Goal: Task Accomplishment & Management: Manage account settings

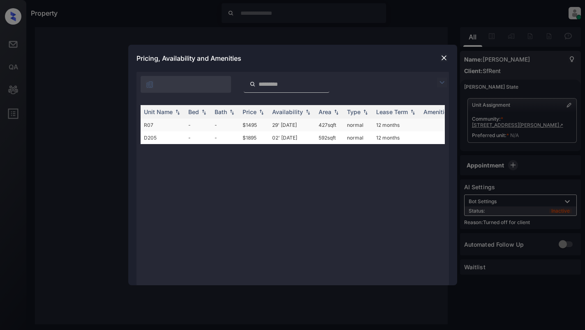
click at [344, 122] on td "normal" at bounding box center [357, 125] width 29 height 13
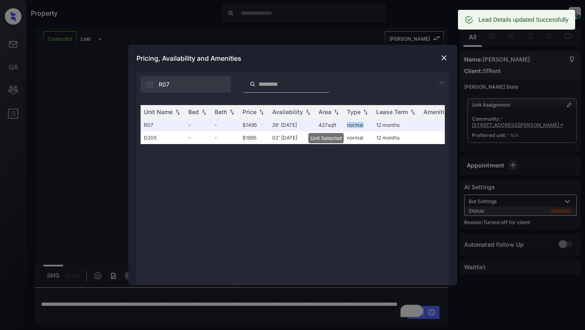
scroll to position [2229, 0]
click at [444, 55] on img at bounding box center [444, 58] width 8 height 8
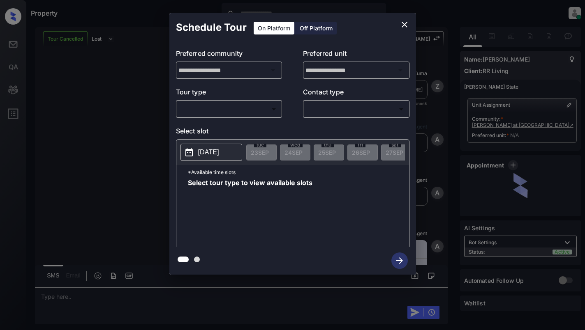
scroll to position [3230, 0]
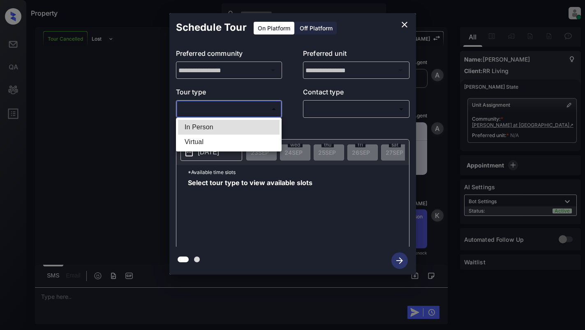
click at [228, 110] on body "Property Dominic Ceralde Online Set yourself offline Set yourself on break Prof…" at bounding box center [292, 165] width 585 height 330
click at [231, 127] on li "In Person" at bounding box center [228, 127] width 101 height 15
type input "********"
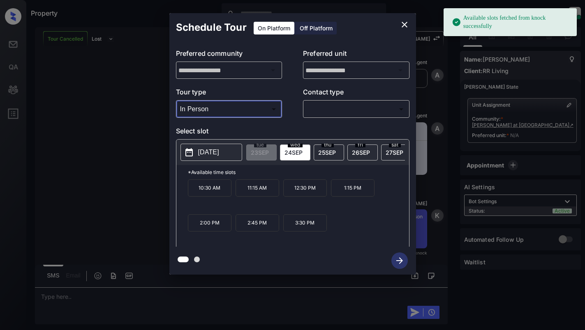
click at [211, 152] on p "2025-09-24" at bounding box center [208, 152] width 21 height 10
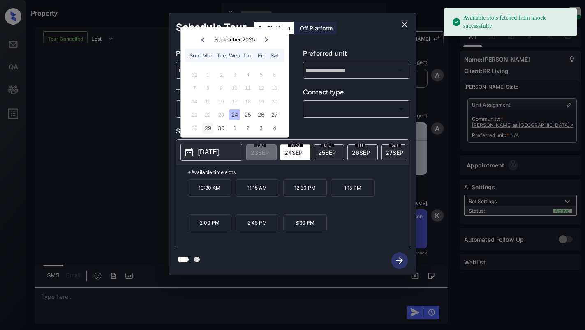
click at [211, 127] on div "29" at bounding box center [207, 128] width 11 height 11
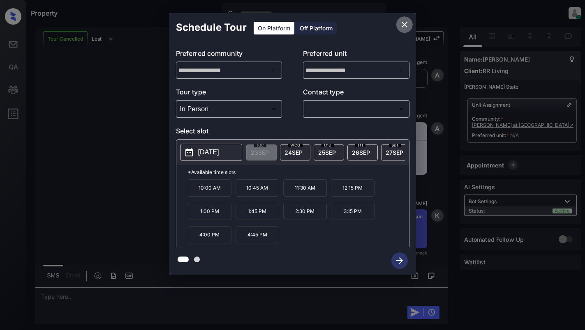
click at [406, 26] on icon "close" at bounding box center [404, 25] width 6 height 6
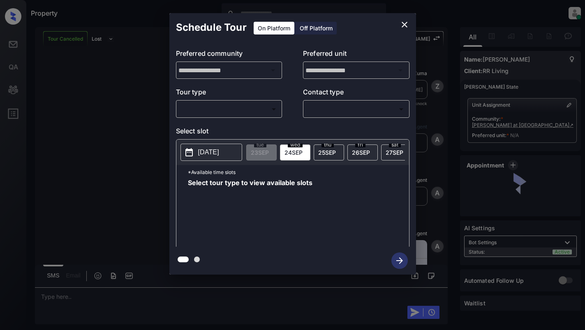
scroll to position [3230, 0]
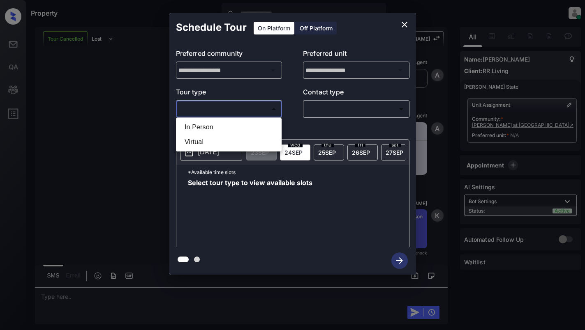
drag, startPoint x: 233, startPoint y: 110, endPoint x: 234, endPoint y: 115, distance: 5.2
click at [233, 109] on body "Property Dominic Ceralde Online Set yourself offline Set yourself on break Prof…" at bounding box center [292, 165] width 585 height 330
click at [235, 122] on li "In Person" at bounding box center [228, 127] width 101 height 15
type input "********"
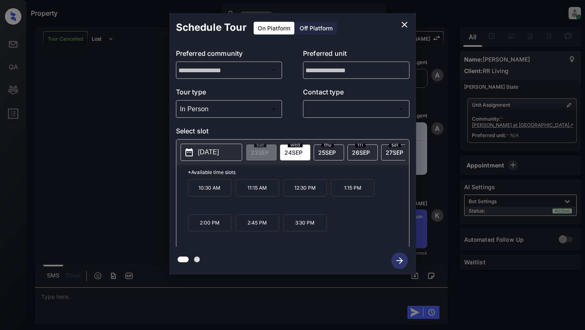
click at [225, 146] on button "2025-09-24" at bounding box center [211, 152] width 62 height 17
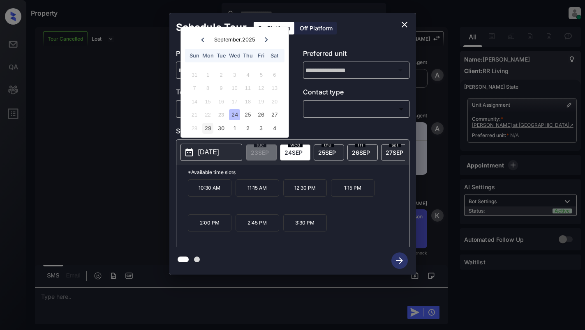
click at [207, 126] on div "29" at bounding box center [207, 128] width 11 height 11
click at [399, 25] on icon "close" at bounding box center [404, 25] width 10 height 10
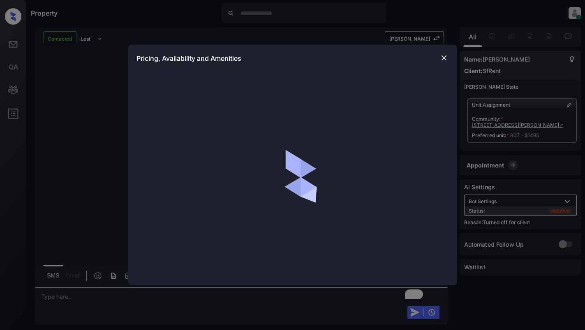
scroll to position [1951, 0]
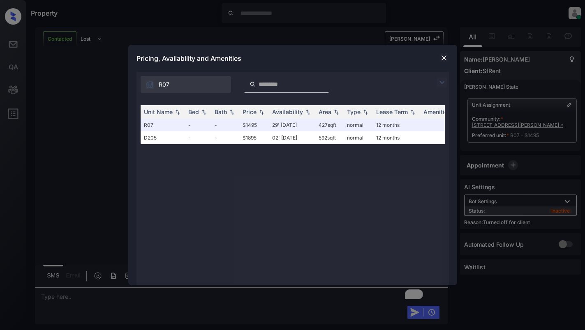
click at [437, 60] on div "Pricing, Availability and Amenities" at bounding box center [292, 58] width 329 height 27
click at [440, 62] on img at bounding box center [444, 58] width 8 height 8
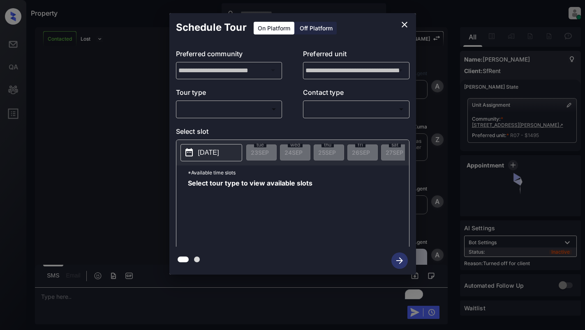
scroll to position [1951, 0]
click at [306, 27] on div "Off Platform" at bounding box center [315, 28] width 41 height 13
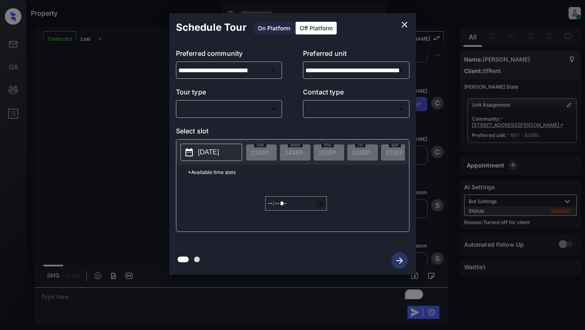
click at [241, 117] on div "​ ​" at bounding box center [229, 109] width 106 height 18
click at [245, 115] on body "Property Dominic Ceralde Online Set yourself offline Set yourself on break Prof…" at bounding box center [292, 165] width 585 height 330
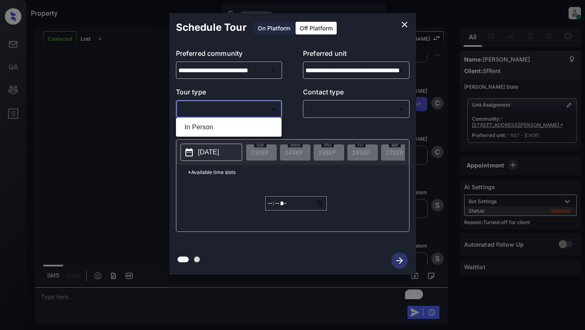
click at [246, 129] on li "In Person" at bounding box center [228, 127] width 101 height 15
type input "********"
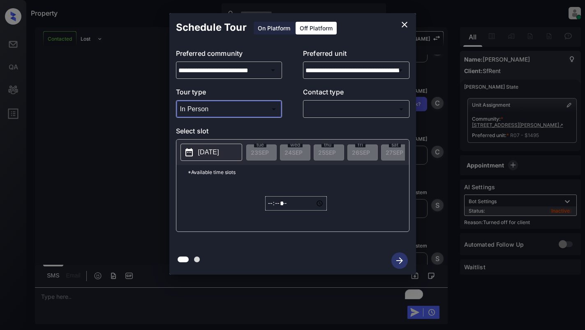
click at [320, 111] on body "Property Dominic Ceralde Online Set yourself offline Set yourself on break Prof…" at bounding box center [292, 165] width 585 height 330
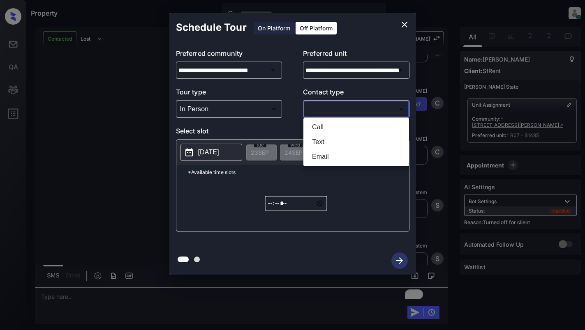
click at [322, 143] on li "Text" at bounding box center [355, 142] width 101 height 15
type input "****"
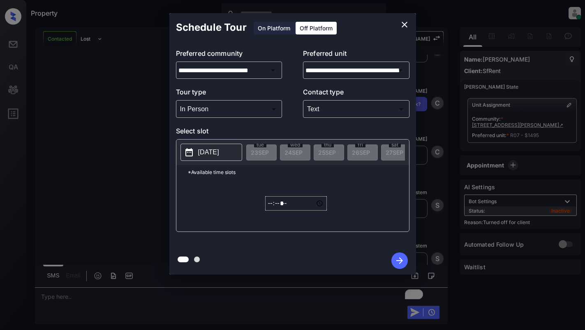
click at [190, 149] on icon at bounding box center [189, 152] width 10 height 10
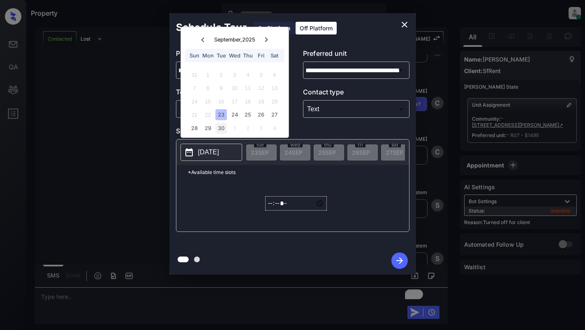
click at [222, 129] on div "30" at bounding box center [220, 128] width 11 height 11
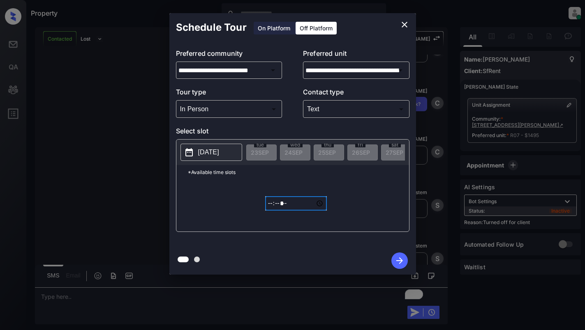
click at [272, 209] on input "*****" at bounding box center [296, 203] width 62 height 14
type input "*****"
click at [401, 264] on icon "button" at bounding box center [399, 261] width 16 height 16
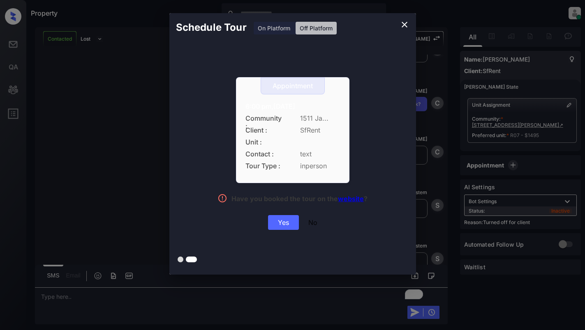
click at [287, 226] on div "Yes" at bounding box center [283, 222] width 31 height 15
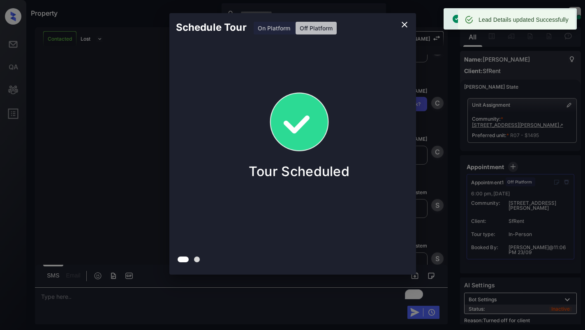
click at [127, 91] on div "Schedule Tour On Platform Off Platform Tour Scheduled" at bounding box center [292, 144] width 585 height 288
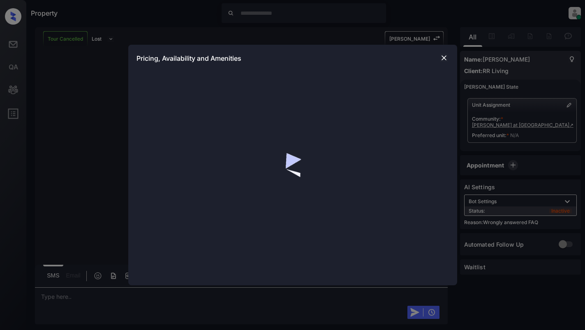
scroll to position [3549, 0]
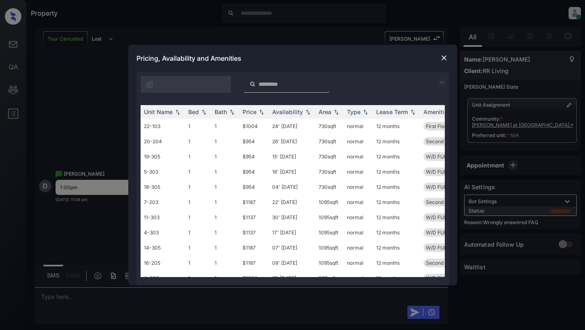
click at [441, 82] on img at bounding box center [442, 83] width 10 height 10
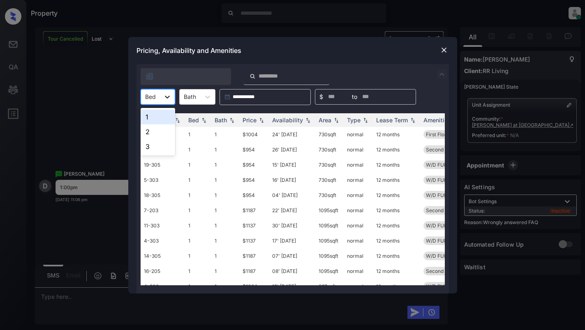
click at [161, 96] on div at bounding box center [167, 97] width 15 height 15
click at [162, 120] on div "1" at bounding box center [158, 117] width 35 height 15
click at [254, 121] on div "Price" at bounding box center [249, 120] width 14 height 7
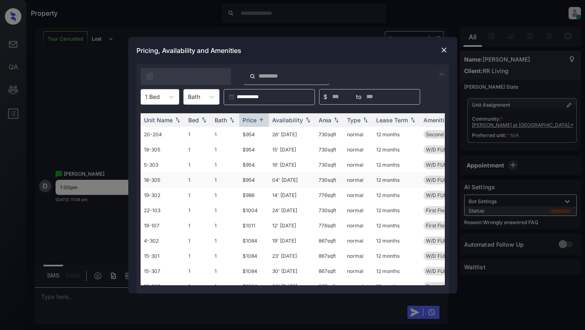
click at [172, 177] on td "18-305" at bounding box center [163, 180] width 44 height 15
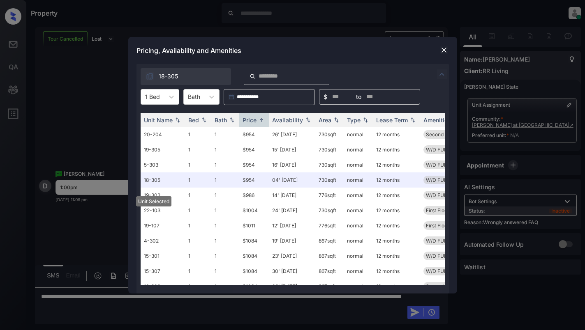
click at [443, 48] on img at bounding box center [444, 50] width 8 height 8
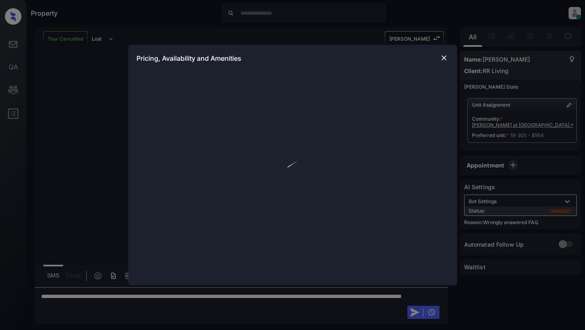
scroll to position [1002, 0]
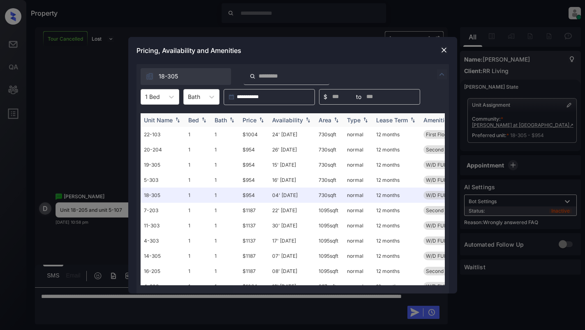
click at [173, 120] on div "Unit Name" at bounding box center [163, 120] width 38 height 7
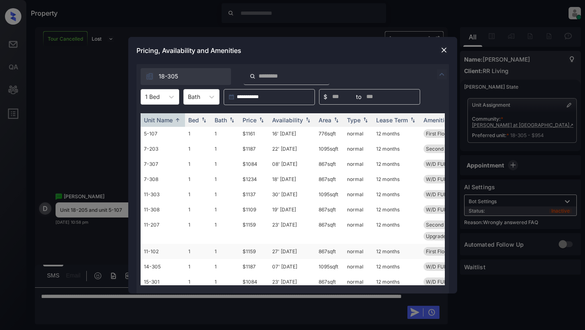
scroll to position [0, 0]
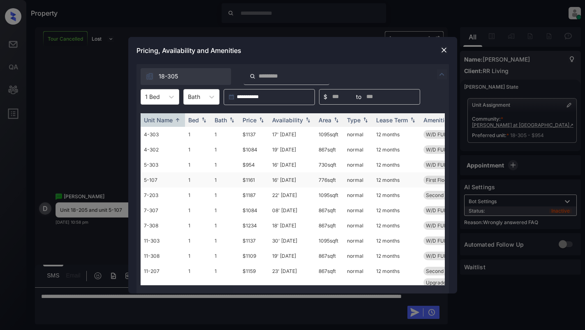
click at [166, 182] on td "5-107" at bounding box center [163, 180] width 44 height 15
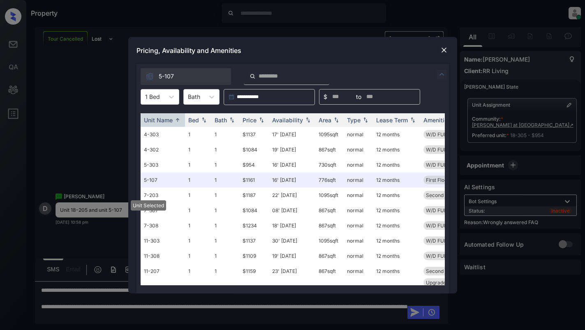
click at [444, 51] on img at bounding box center [444, 50] width 8 height 8
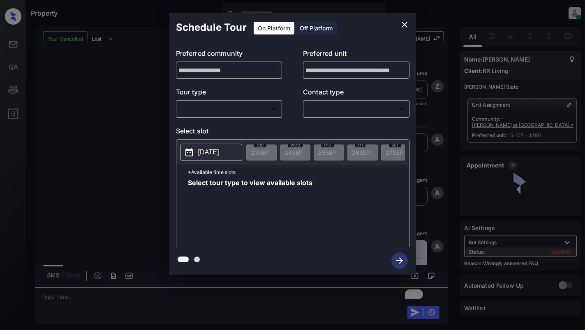
scroll to position [3586, 0]
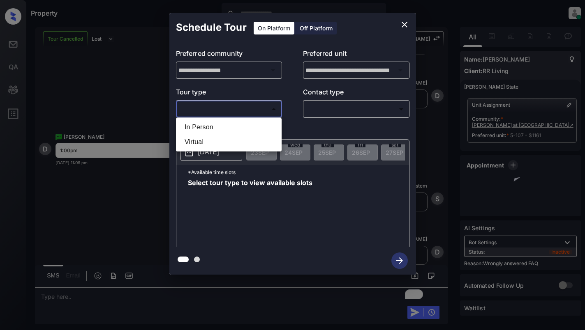
click at [232, 103] on body "Property Dominic Ceralde Online Set yourself offline Set yourself on break Prof…" at bounding box center [292, 165] width 585 height 330
click at [243, 124] on li "In Person" at bounding box center [228, 127] width 101 height 15
type input "********"
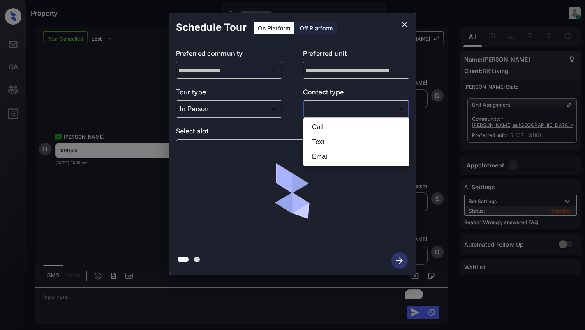
click at [332, 107] on body "Property Dominic Ceralde Online Set yourself offline Set yourself on break Prof…" at bounding box center [292, 165] width 585 height 330
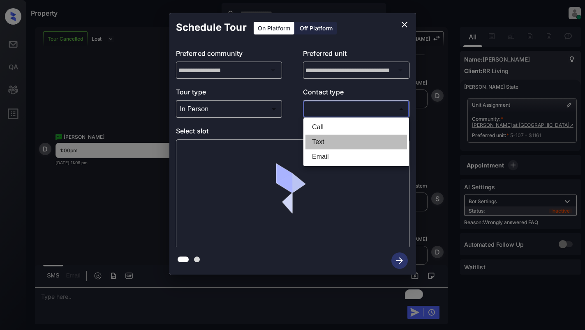
click at [329, 145] on li "Text" at bounding box center [355, 142] width 101 height 15
type input "****"
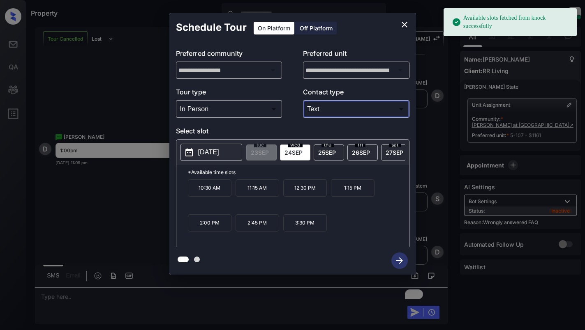
click at [207, 151] on p "2025-09-24" at bounding box center [208, 152] width 21 height 10
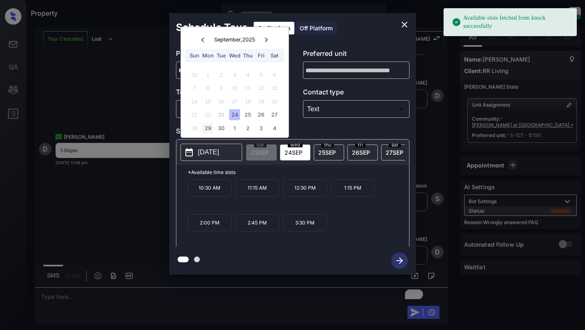
click at [208, 130] on div "29" at bounding box center [207, 128] width 11 height 11
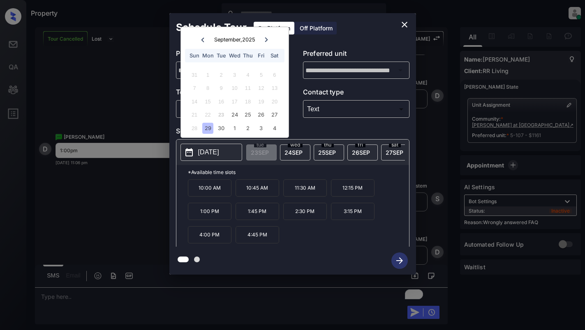
click at [214, 212] on p "1:00 PM" at bounding box center [210, 211] width 44 height 17
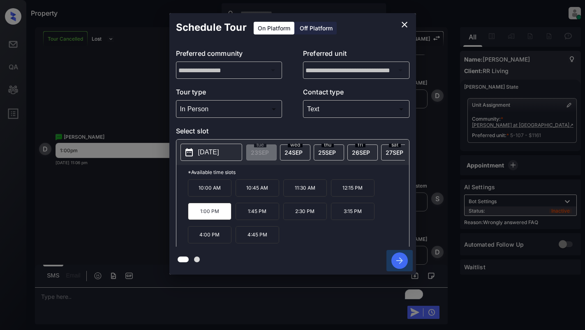
click at [396, 261] on icon "button" at bounding box center [399, 261] width 7 height 7
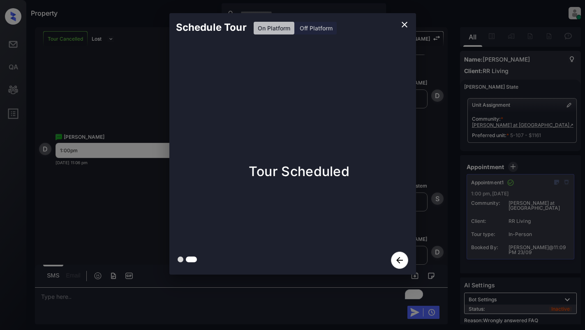
click at [437, 232] on div "Schedule Tour On Platform Off Platform Tour Scheduled" at bounding box center [292, 144] width 585 height 288
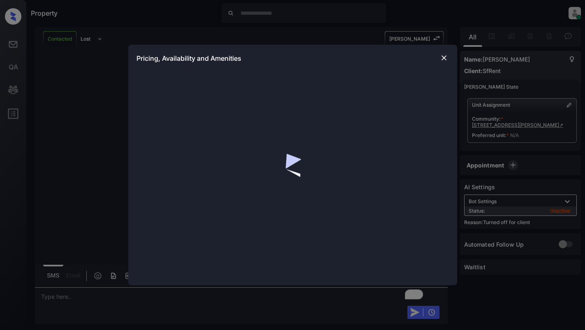
scroll to position [875, 0]
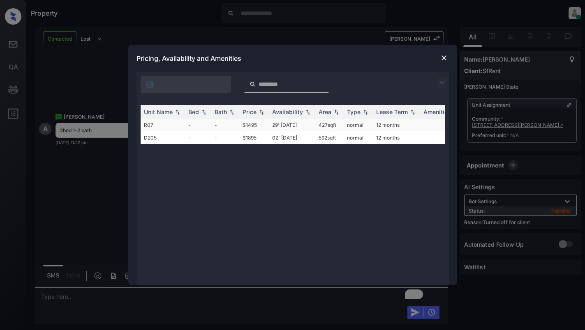
click at [247, 129] on td "$1495" at bounding box center [254, 125] width 30 height 13
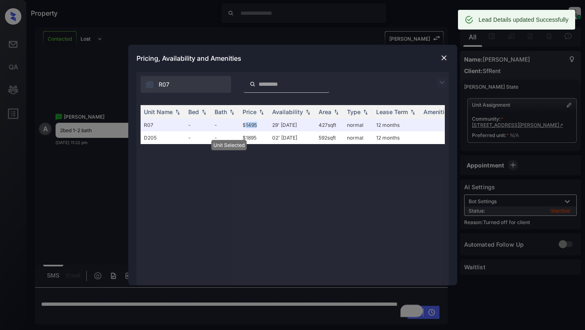
click at [445, 57] on img at bounding box center [444, 58] width 8 height 8
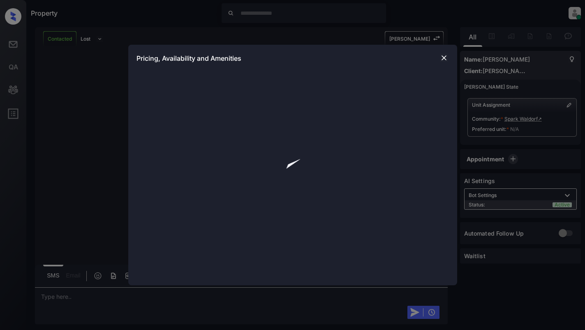
scroll to position [1067, 0]
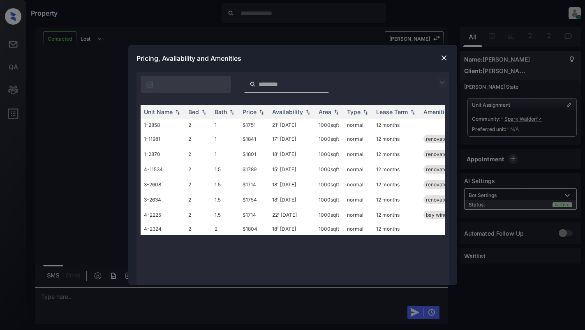
click at [441, 58] on img at bounding box center [444, 58] width 8 height 8
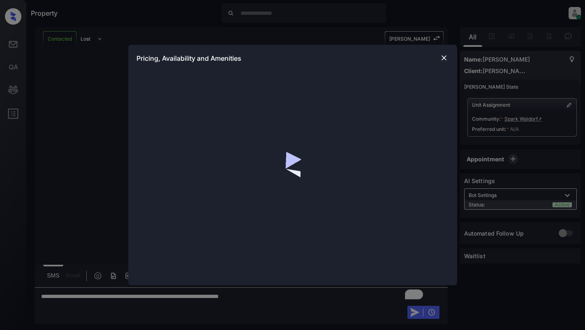
scroll to position [1437, 0]
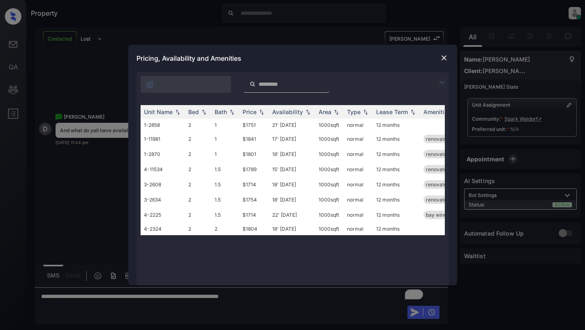
click at [440, 86] on img at bounding box center [442, 83] width 10 height 10
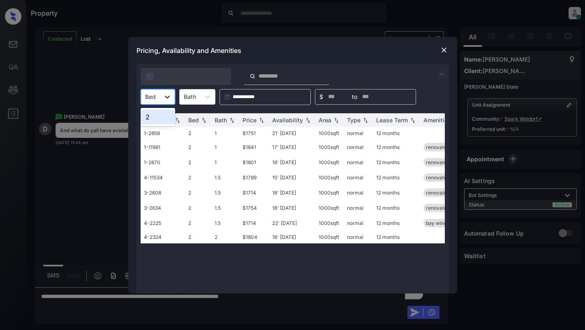
click at [165, 101] on div at bounding box center [167, 97] width 15 height 15
click at [161, 119] on div "2" at bounding box center [158, 117] width 35 height 15
click at [255, 120] on div "Price" at bounding box center [249, 120] width 14 height 7
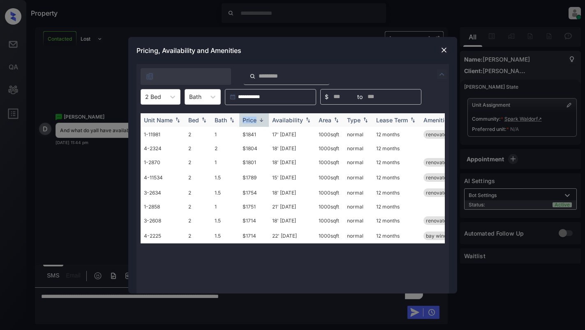
click at [254, 120] on div "Price" at bounding box center [249, 120] width 14 height 7
click at [445, 49] on img at bounding box center [444, 50] width 8 height 8
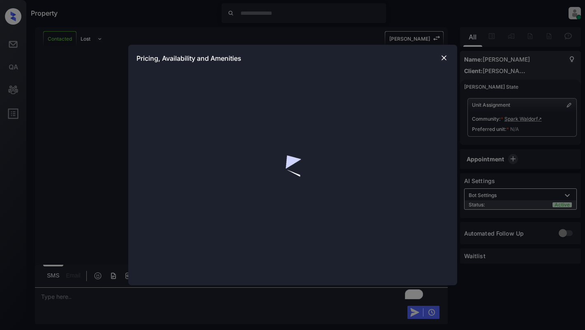
scroll to position [1018, 0]
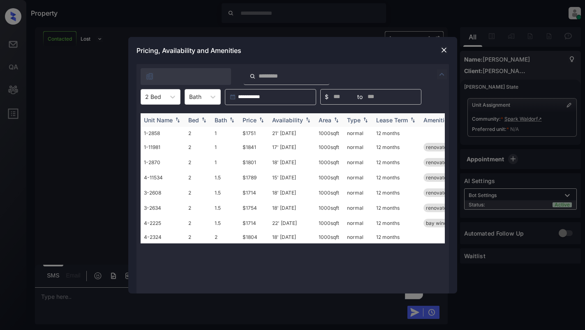
click at [297, 120] on div "Availability" at bounding box center [287, 120] width 31 height 7
click at [99, 124] on div "**********" at bounding box center [292, 165] width 585 height 330
click at [442, 48] on img at bounding box center [444, 50] width 8 height 8
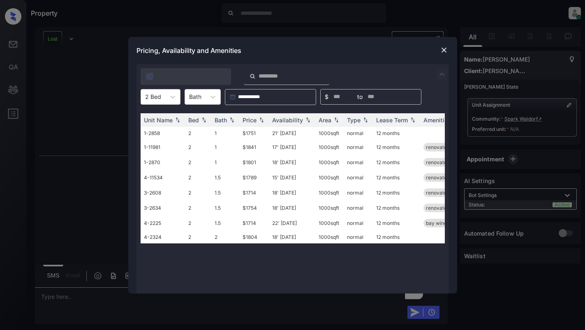
click at [445, 53] on img at bounding box center [444, 50] width 8 height 8
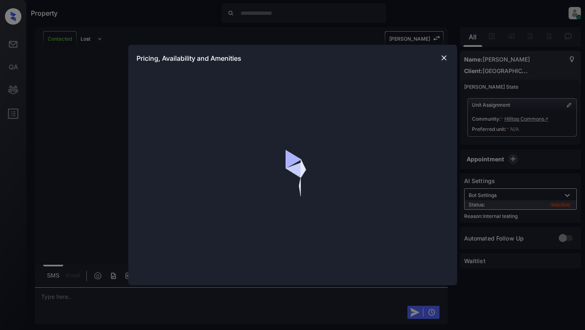
scroll to position [1251, 0]
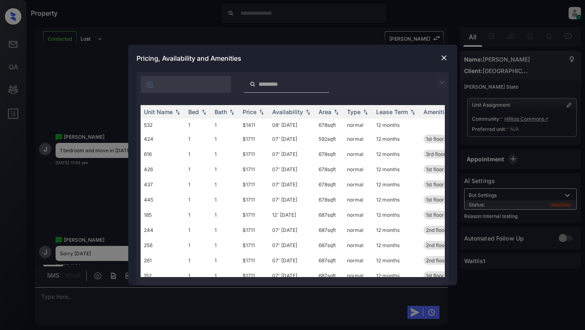
click at [443, 83] on img at bounding box center [442, 83] width 10 height 10
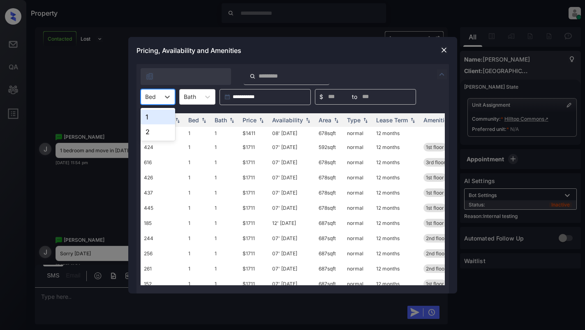
click at [159, 97] on div "Bed" at bounding box center [150, 97] width 19 height 12
click at [155, 115] on div "1" at bounding box center [158, 117] width 35 height 15
click at [254, 122] on div "Price" at bounding box center [249, 120] width 14 height 7
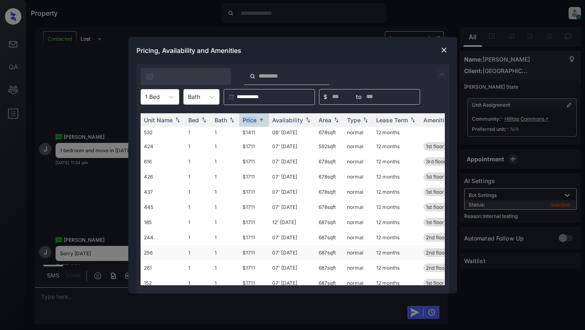
scroll to position [0, 0]
click at [253, 147] on td "$1711" at bounding box center [254, 147] width 30 height 15
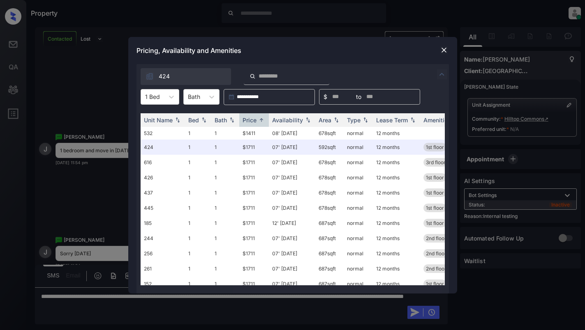
click at [444, 52] on img at bounding box center [444, 50] width 8 height 8
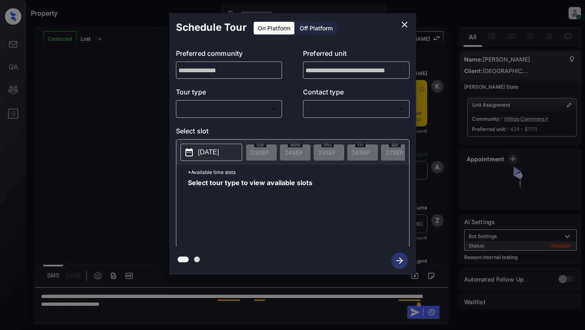
scroll to position [640, 0]
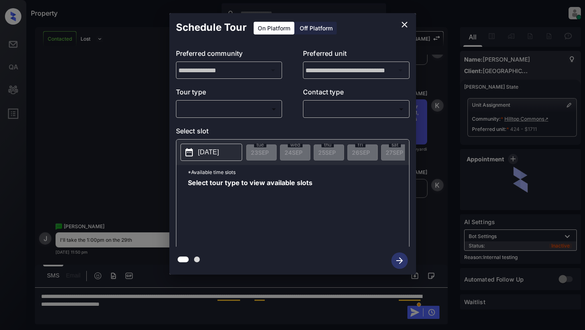
click at [255, 106] on body "Property [PERSON_NAME] Online Set yourself offline Set yourself on break Profil…" at bounding box center [292, 165] width 585 height 330
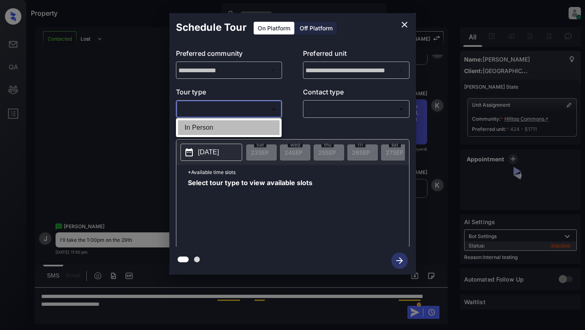
click at [249, 125] on li "In Person" at bounding box center [228, 127] width 101 height 15
type input "********"
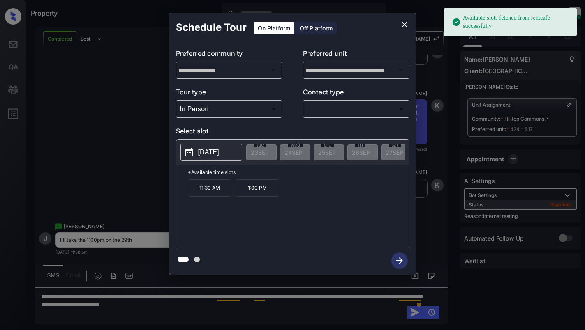
click at [210, 154] on p "[DATE]" at bounding box center [208, 152] width 21 height 10
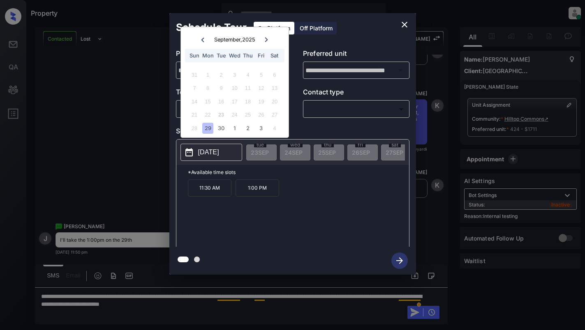
click at [405, 24] on icon "close" at bounding box center [404, 25] width 6 height 6
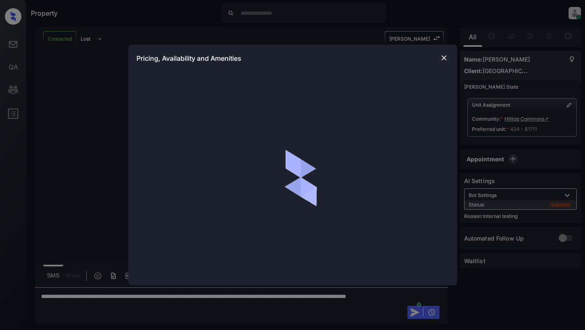
scroll to position [1874, 0]
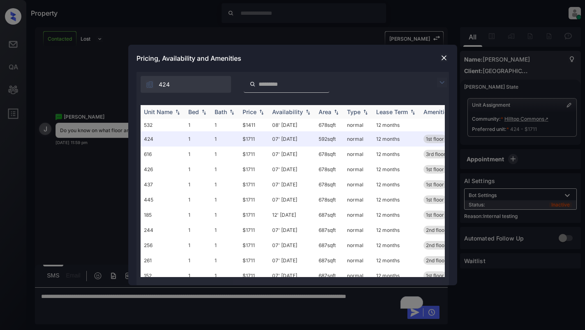
click at [335, 112] on img at bounding box center [336, 112] width 8 height 6
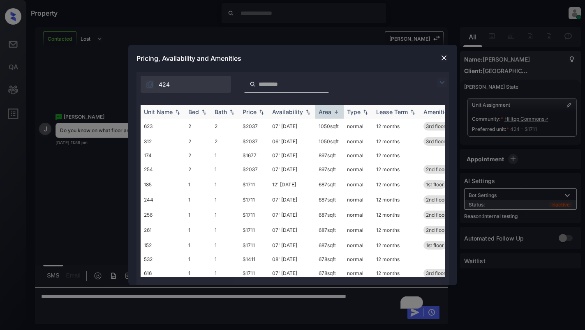
click at [335, 112] on img at bounding box center [336, 112] width 8 height 6
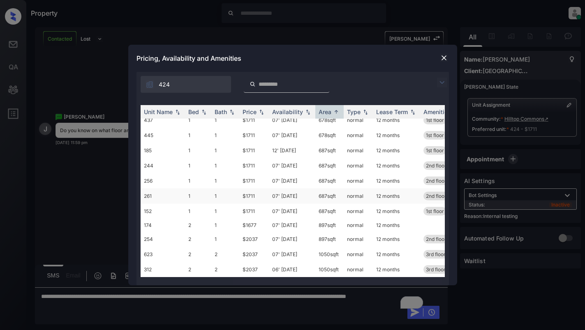
scroll to position [71, 0]
click at [444, 58] on img at bounding box center [444, 58] width 8 height 8
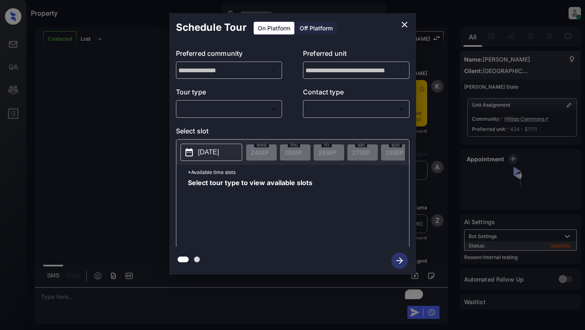
scroll to position [1566, 0]
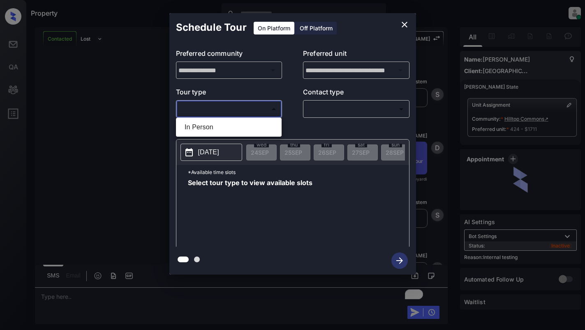
click at [225, 108] on body "Property [PERSON_NAME] Online Set yourself offline Set yourself on break Profil…" at bounding box center [292, 165] width 585 height 330
click at [232, 126] on li "In Person" at bounding box center [228, 127] width 101 height 15
type input "********"
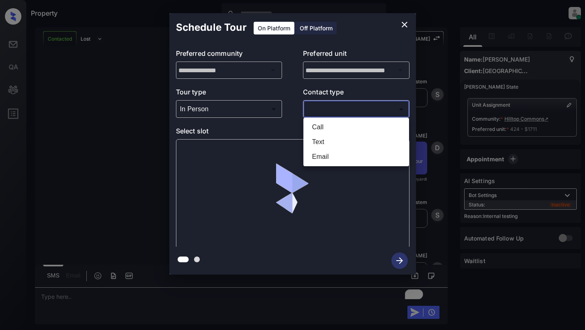
click at [347, 108] on body "Property Dominic Ceralde Online Set yourself offline Set yourself on break Prof…" at bounding box center [292, 165] width 585 height 330
click at [406, 22] on div at bounding box center [292, 165] width 585 height 330
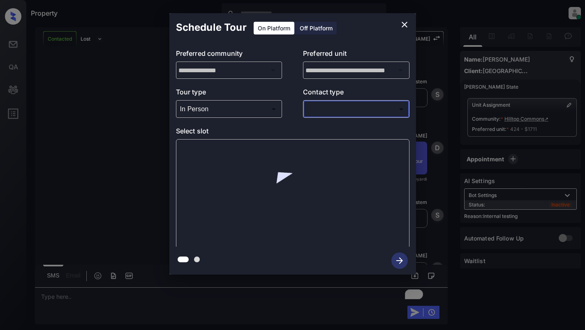
click at [352, 111] on body "Property Dominic Ceralde Online Set yourself offline Set yourself on break Prof…" at bounding box center [292, 165] width 585 height 330
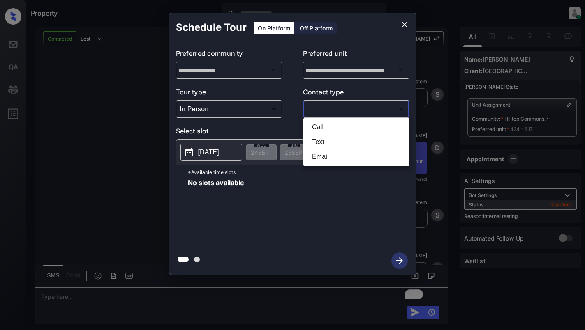
click at [348, 143] on li "Text" at bounding box center [355, 142] width 101 height 15
type input "****"
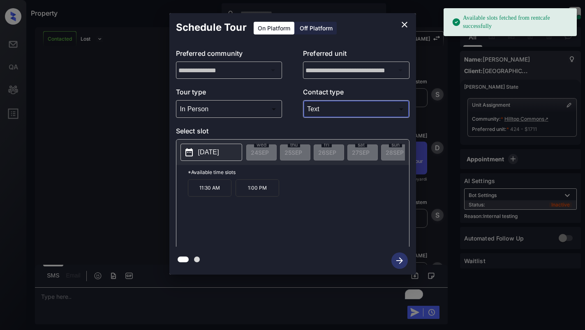
click at [217, 152] on p "2025-09-29" at bounding box center [208, 152] width 21 height 10
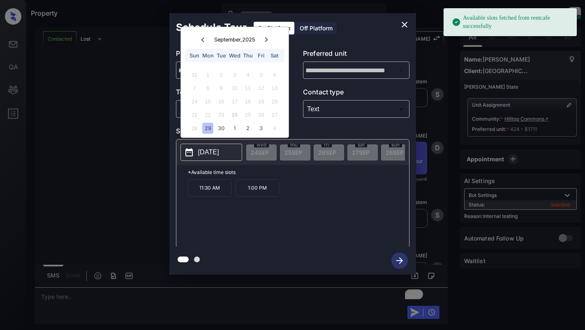
click at [209, 128] on div "29" at bounding box center [207, 128] width 11 height 11
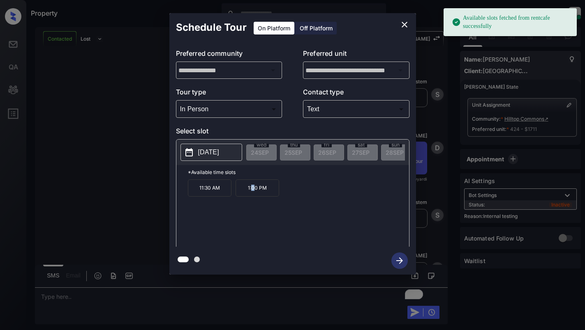
click at [253, 193] on p "1:00 PM" at bounding box center [257, 188] width 44 height 17
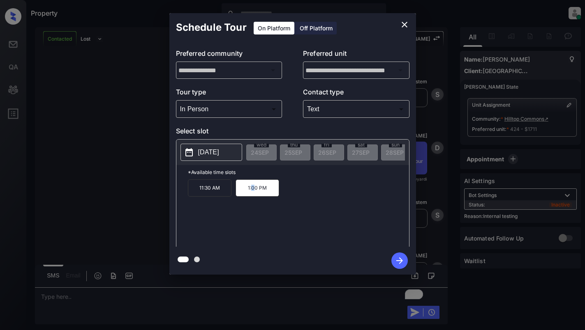
click at [399, 260] on icon "button" at bounding box center [399, 261] width 7 height 7
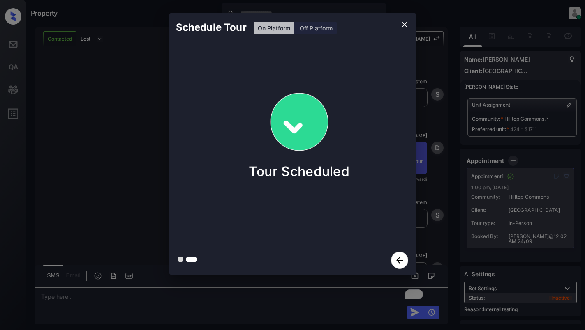
click at [100, 127] on div "Schedule Tour On Platform Off Platform Tour Scheduled" at bounding box center [292, 144] width 585 height 288
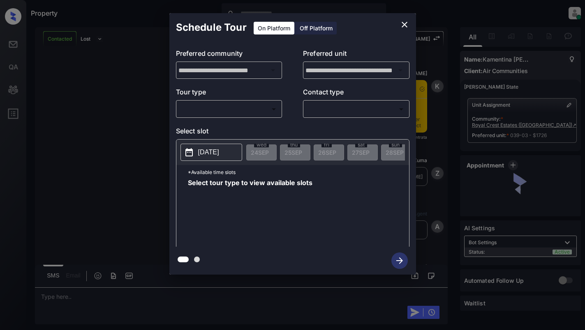
scroll to position [714, 0]
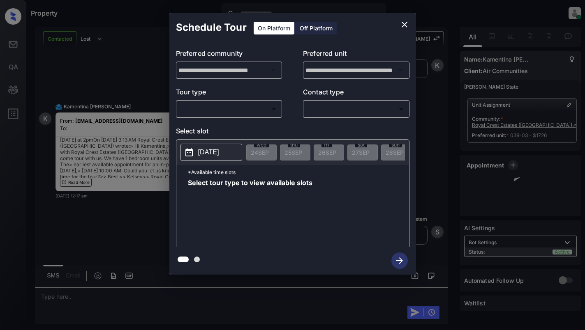
click at [260, 107] on body "Property [PERSON_NAME] Online Set yourself offline Set yourself on break Profil…" at bounding box center [292, 165] width 585 height 330
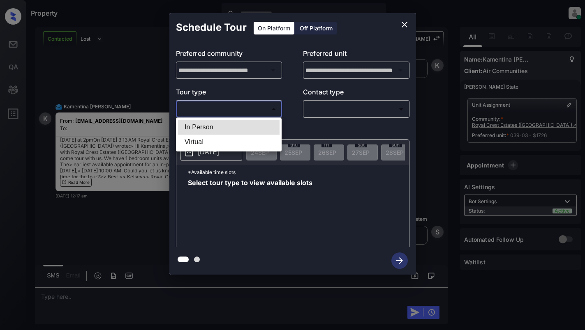
click at [259, 121] on li "In Person" at bounding box center [228, 127] width 101 height 15
type input "********"
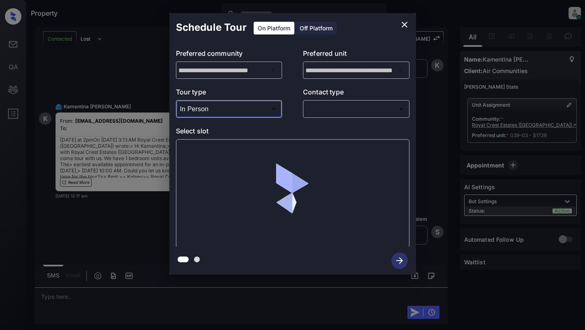
click at [331, 108] on body "Property [PERSON_NAME] Online Set yourself offline Set yourself on break Profil…" at bounding box center [292, 165] width 585 height 330
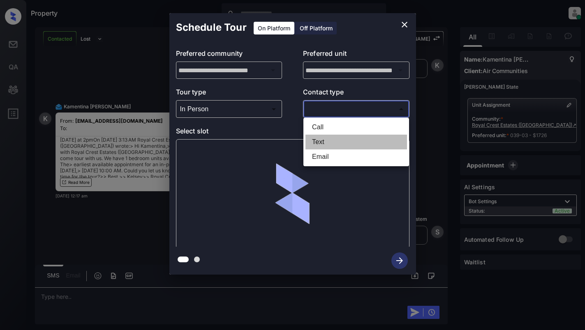
click at [338, 138] on li "Text" at bounding box center [355, 142] width 101 height 15
type input "****"
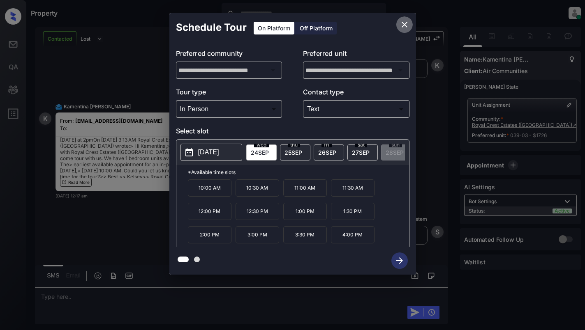
click at [408, 22] on icon "close" at bounding box center [404, 25] width 10 height 10
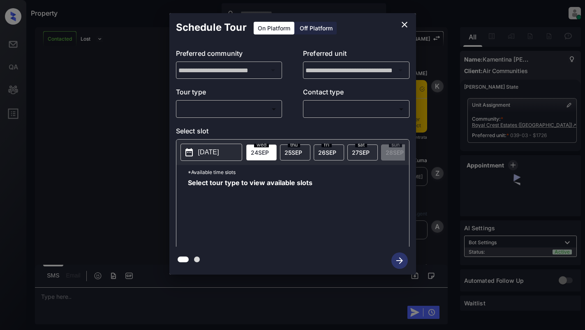
scroll to position [631, 0]
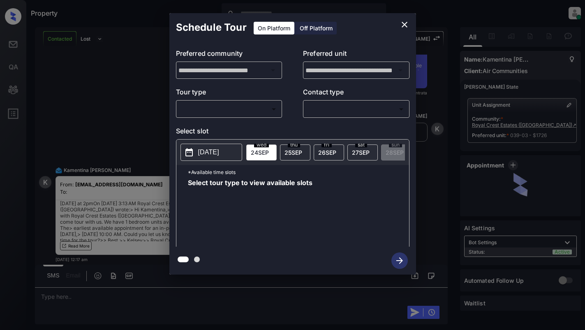
click at [245, 111] on body "Property [PERSON_NAME] Online Set yourself offline Set yourself on break Profil…" at bounding box center [292, 165] width 585 height 330
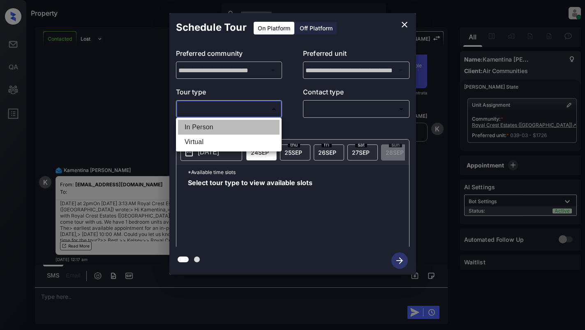
click at [247, 126] on li "In Person" at bounding box center [228, 127] width 101 height 15
type input "********"
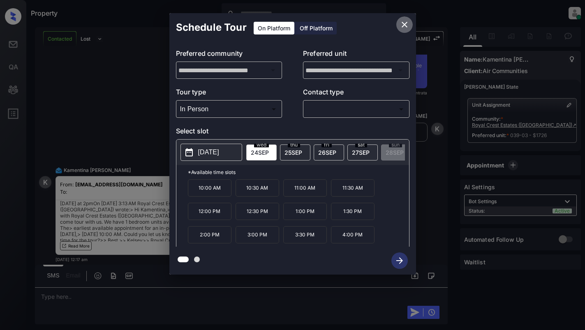
click at [404, 26] on icon "close" at bounding box center [404, 25] width 10 height 10
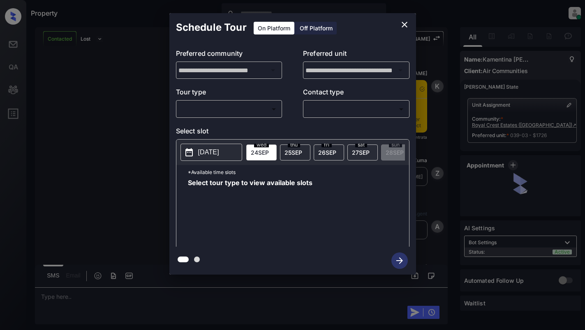
scroll to position [779, 0]
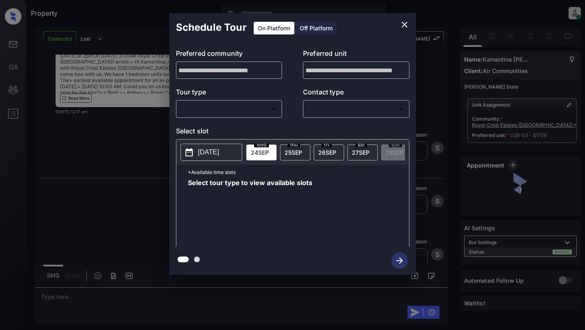
click at [243, 111] on body "Property Dominic Ceralde Online Set yourself offline Set yourself on break Prof…" at bounding box center [292, 165] width 585 height 330
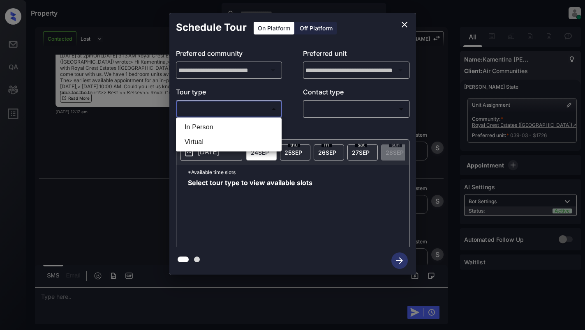
click at [241, 127] on li "In Person" at bounding box center [228, 127] width 101 height 15
type input "********"
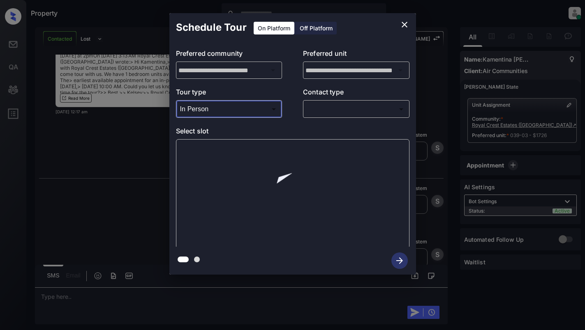
click at [346, 107] on body "Property Dominic Ceralde Online Set yourself offline Set yourself on break Prof…" at bounding box center [292, 165] width 585 height 330
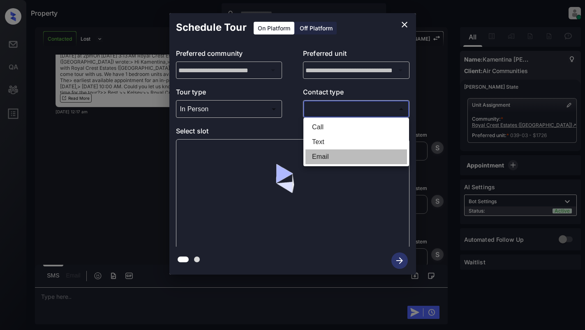
click at [336, 157] on li "Email" at bounding box center [355, 157] width 101 height 15
type input "*****"
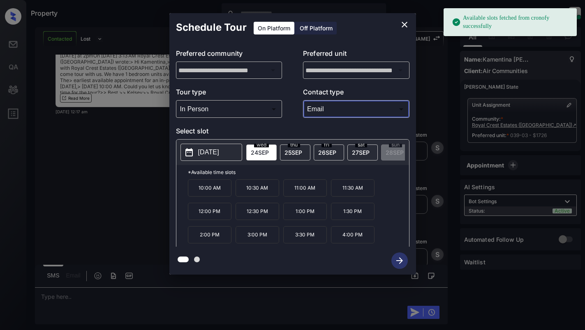
click at [218, 149] on p "[DATE]" at bounding box center [208, 152] width 21 height 10
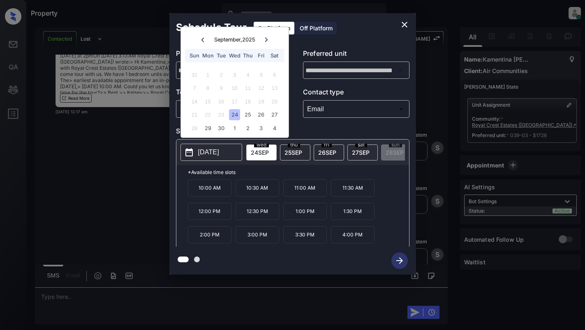
click at [233, 113] on div "24" at bounding box center [234, 114] width 11 height 11
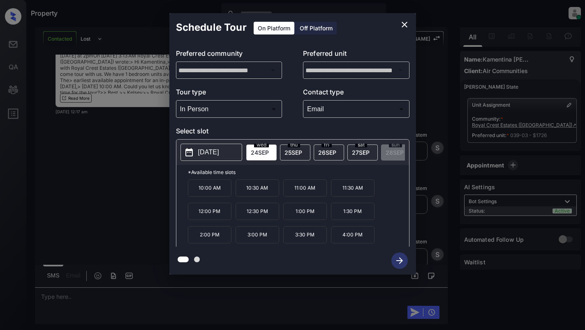
click at [210, 236] on p "2:00 PM" at bounding box center [210, 234] width 44 height 17
click at [398, 261] on icon "button" at bounding box center [399, 261] width 7 height 7
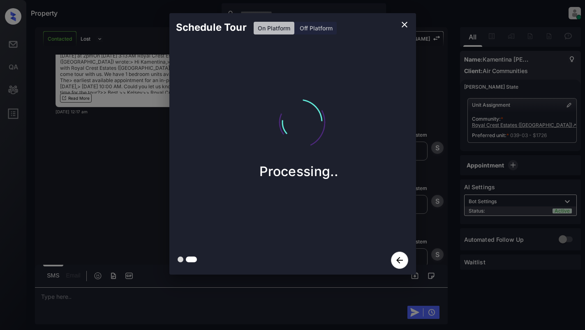
click at [0, 330] on div at bounding box center [0, 330] width 0 height 0
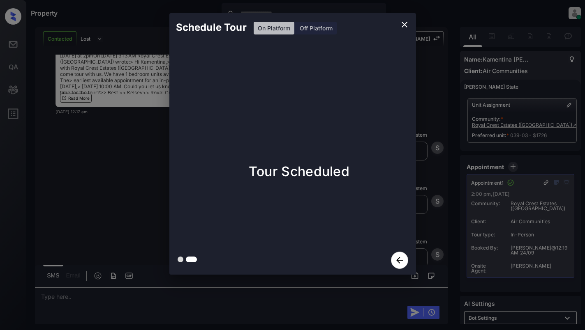
click at [118, 188] on div "Schedule Tour On Platform Off Platform Tour Scheduled" at bounding box center [292, 144] width 585 height 288
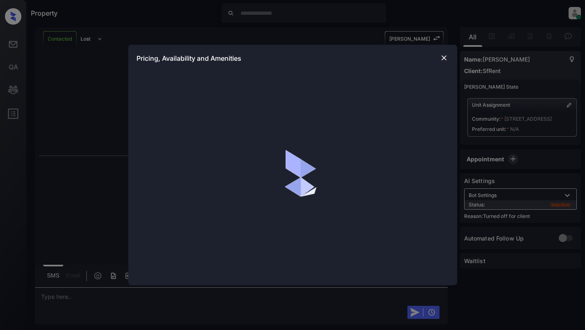
scroll to position [1363, 0]
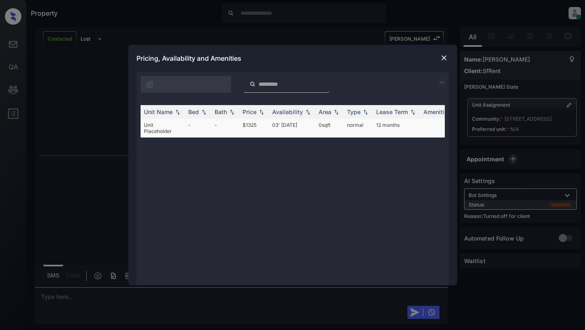
click at [277, 123] on td "03' Jan 19" at bounding box center [292, 128] width 46 height 19
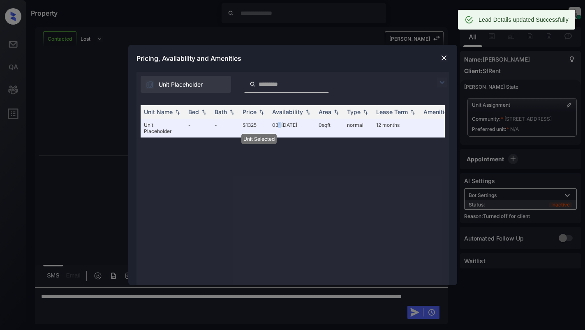
click at [441, 58] on img at bounding box center [444, 58] width 8 height 8
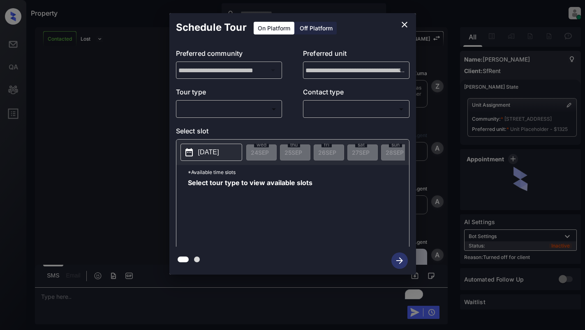
scroll to position [967, 0]
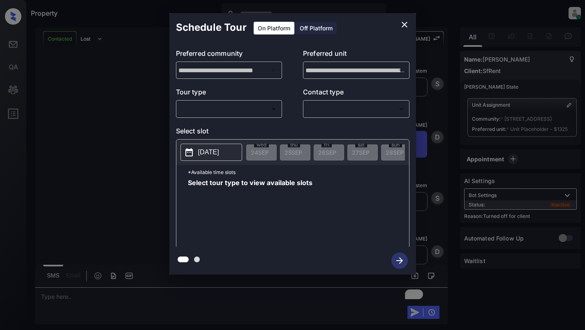
click at [319, 28] on div "Off Platform" at bounding box center [315, 28] width 41 height 13
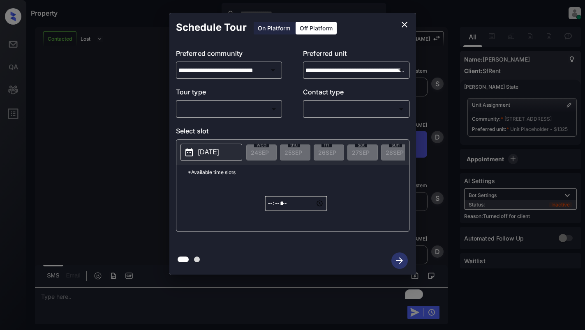
click at [256, 106] on body "Property [PERSON_NAME] Online Set yourself offline Set yourself on break Profil…" at bounding box center [292, 165] width 585 height 330
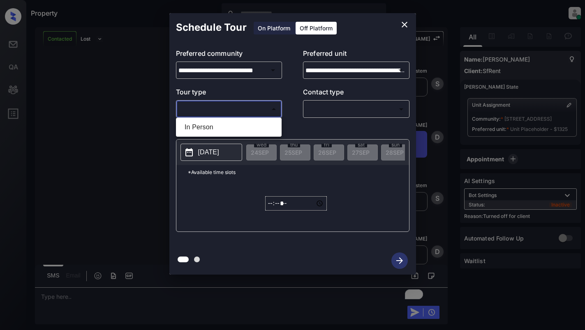
click at [254, 127] on li "In Person" at bounding box center [228, 127] width 101 height 15
type input "********"
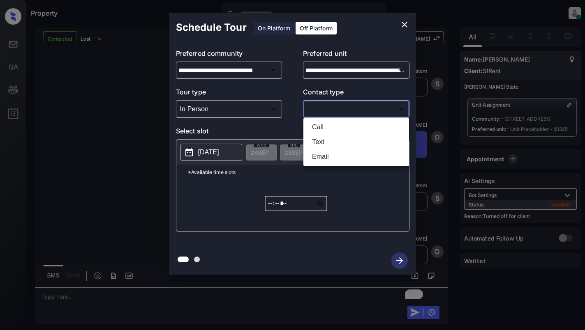
click at [346, 111] on body "Property [PERSON_NAME] Online Set yourself offline Set yourself on break Profil…" at bounding box center [292, 165] width 585 height 330
click at [338, 141] on li "Text" at bounding box center [355, 142] width 101 height 15
type input "****"
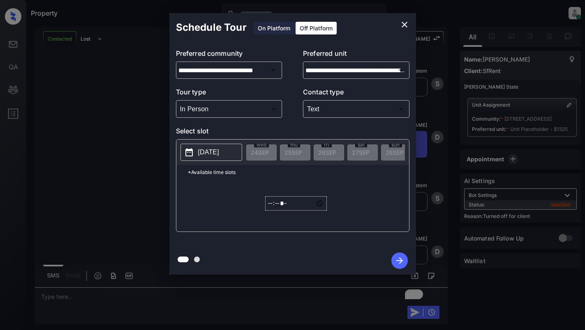
click at [201, 150] on p "[DATE]" at bounding box center [208, 152] width 21 height 10
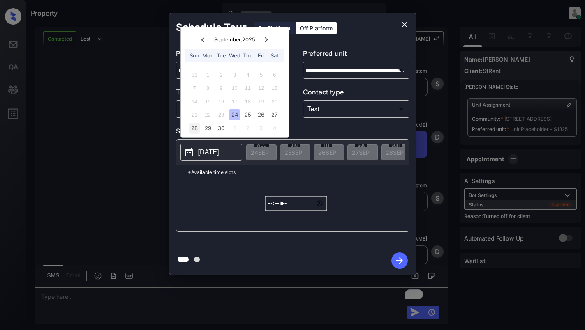
click at [194, 129] on div "28" at bounding box center [194, 128] width 11 height 11
click at [270, 207] on input "*****" at bounding box center [296, 203] width 62 height 14
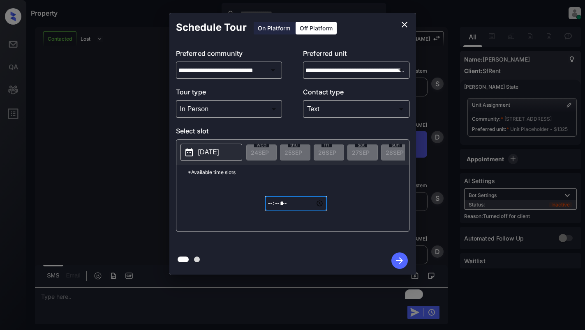
type input "*****"
type input "**********"
click at [408, 260] on button "button" at bounding box center [399, 260] width 26 height 21
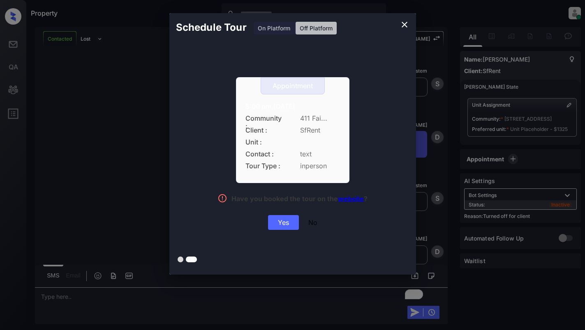
click at [279, 221] on div "Yes" at bounding box center [283, 222] width 31 height 15
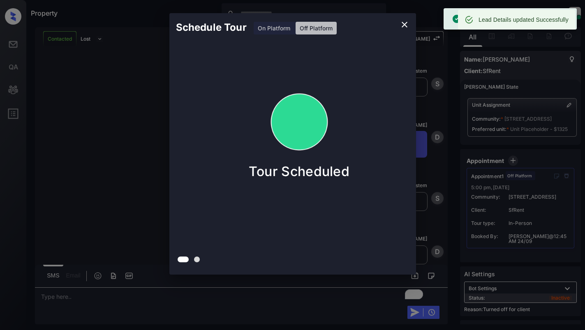
drag, startPoint x: 117, startPoint y: 77, endPoint x: 117, endPoint y: 72, distance: 4.9
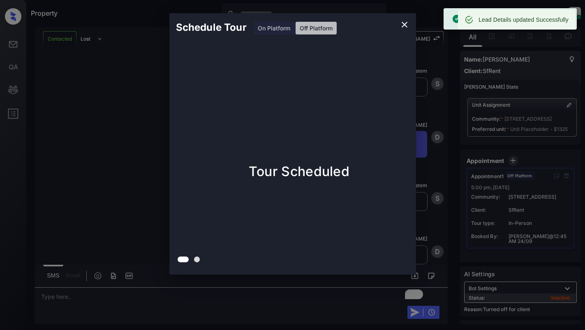
click at [117, 72] on div "Schedule Tour On Platform Off Platform Tour Scheduled" at bounding box center [292, 144] width 585 height 288
